Goal: Book appointment/travel/reservation

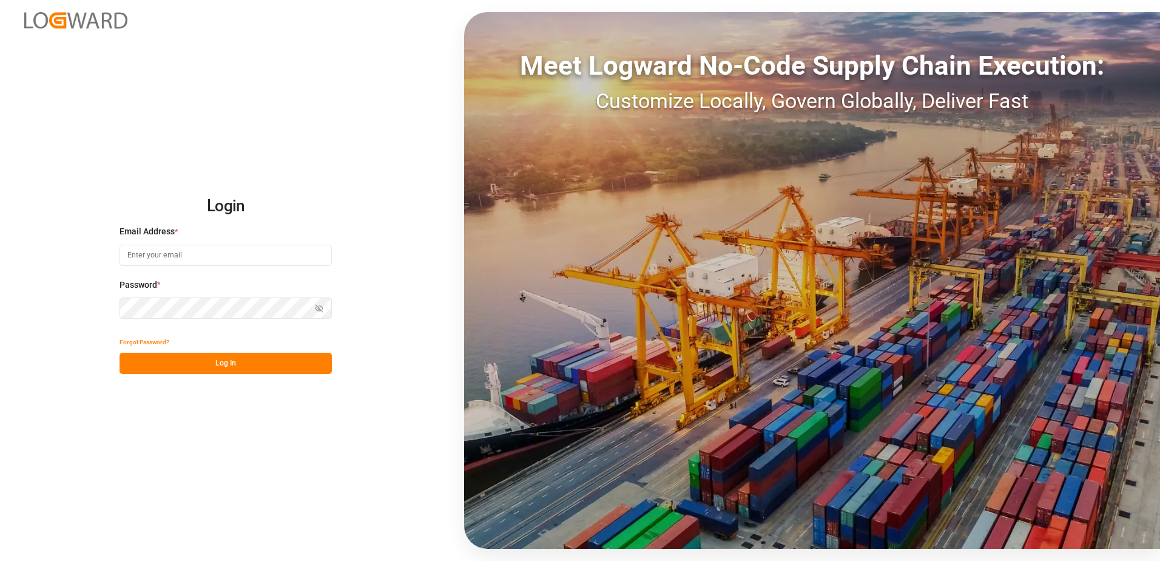
type input "[PERSON_NAME][EMAIL_ADDRESS][DOMAIN_NAME]"
click at [260, 364] on button "Log In" at bounding box center [226, 363] width 212 height 21
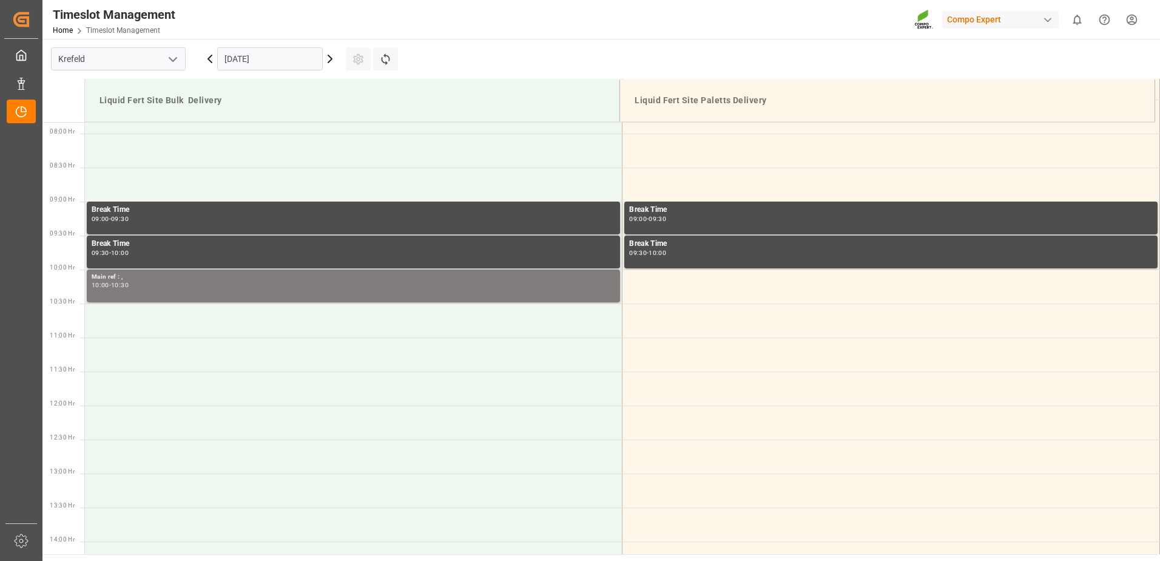
scroll to position [536, 0]
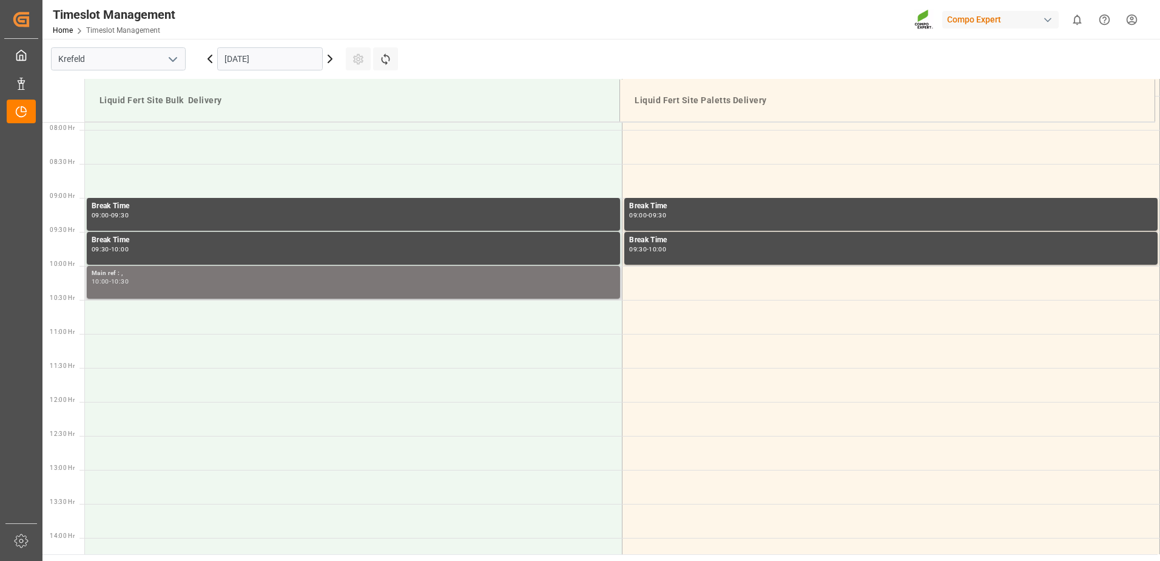
click at [147, 283] on div "10:00 - 10:30" at bounding box center [354, 282] width 524 height 7
